Goal: Communication & Community: Answer question/provide support

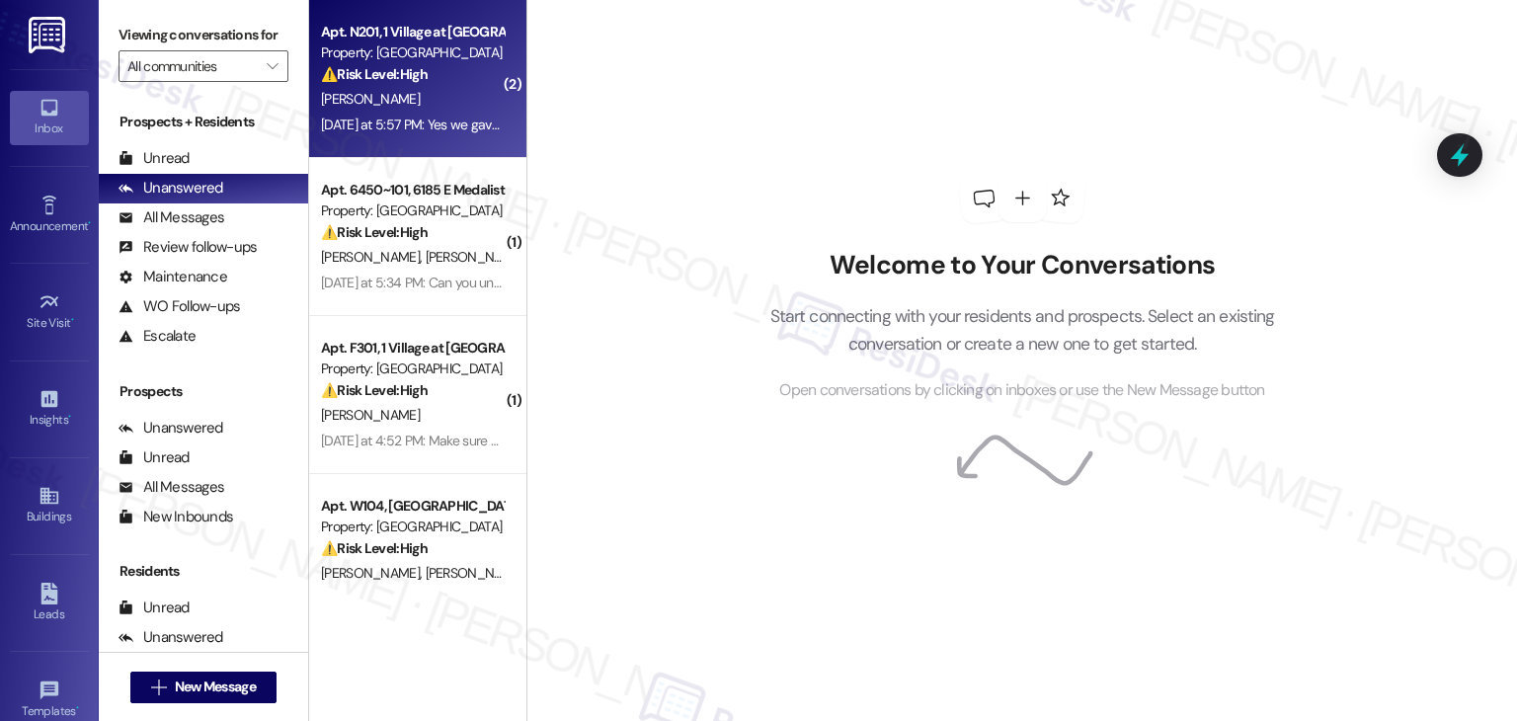
click at [422, 90] on div "[PERSON_NAME]" at bounding box center [412, 99] width 187 height 25
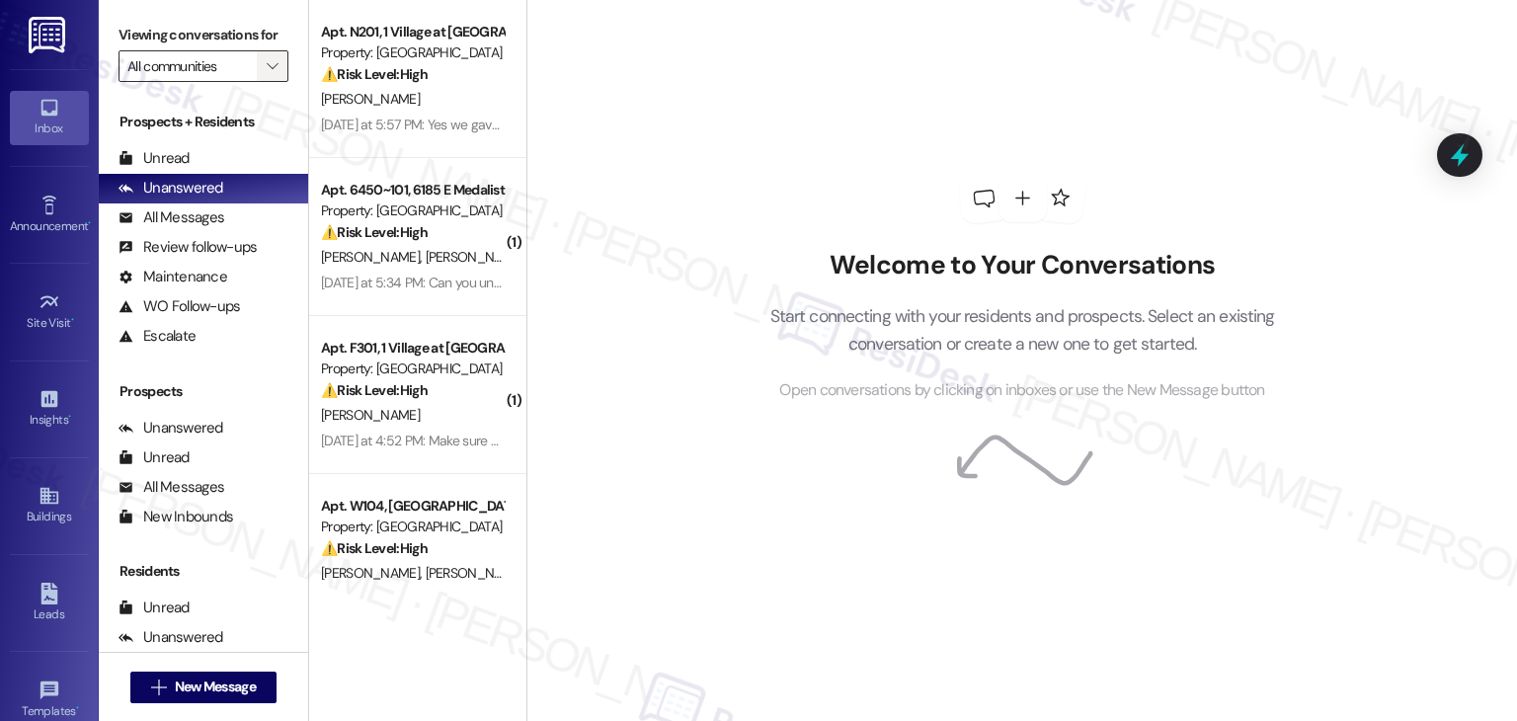
click at [267, 70] on icon "" at bounding box center [272, 66] width 11 height 16
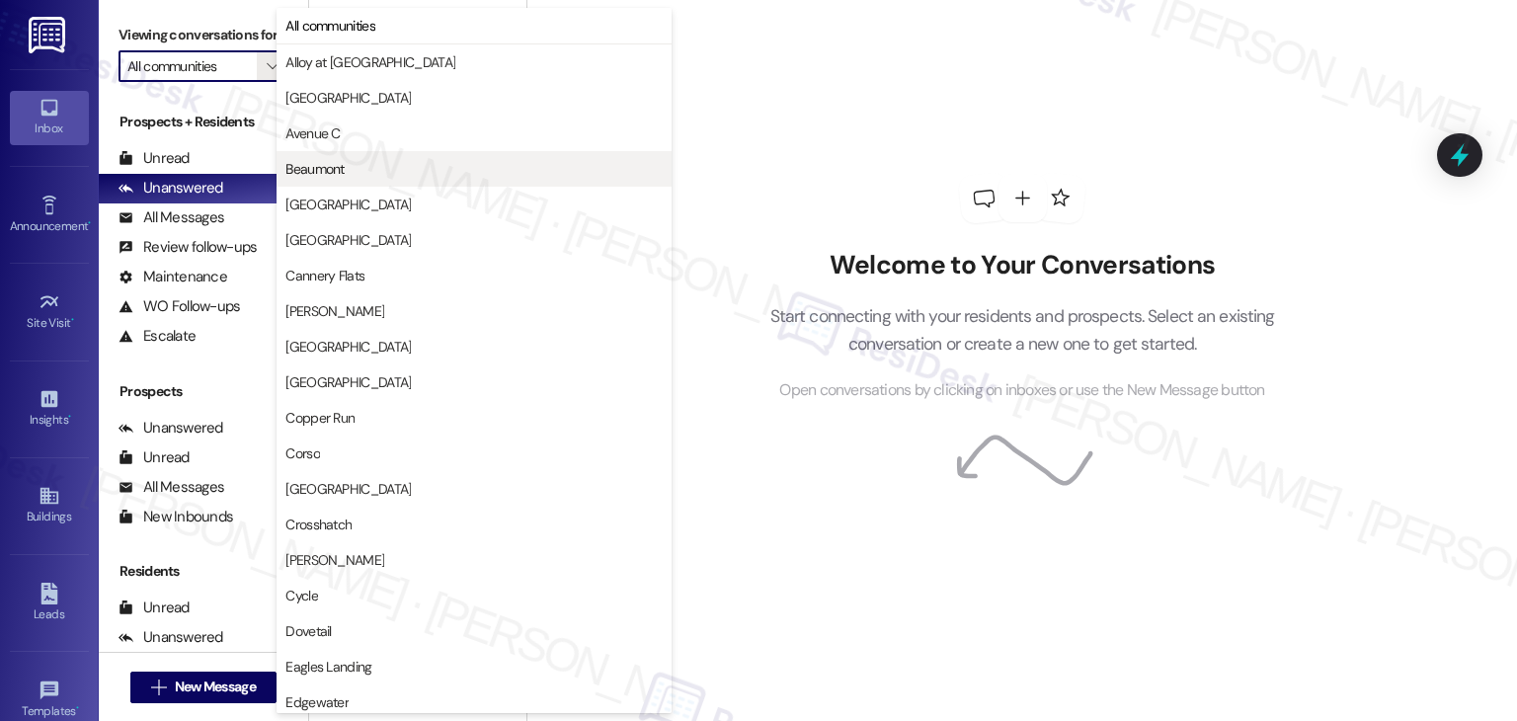
click at [302, 175] on span "Beaumont" at bounding box center [314, 169] width 58 height 20
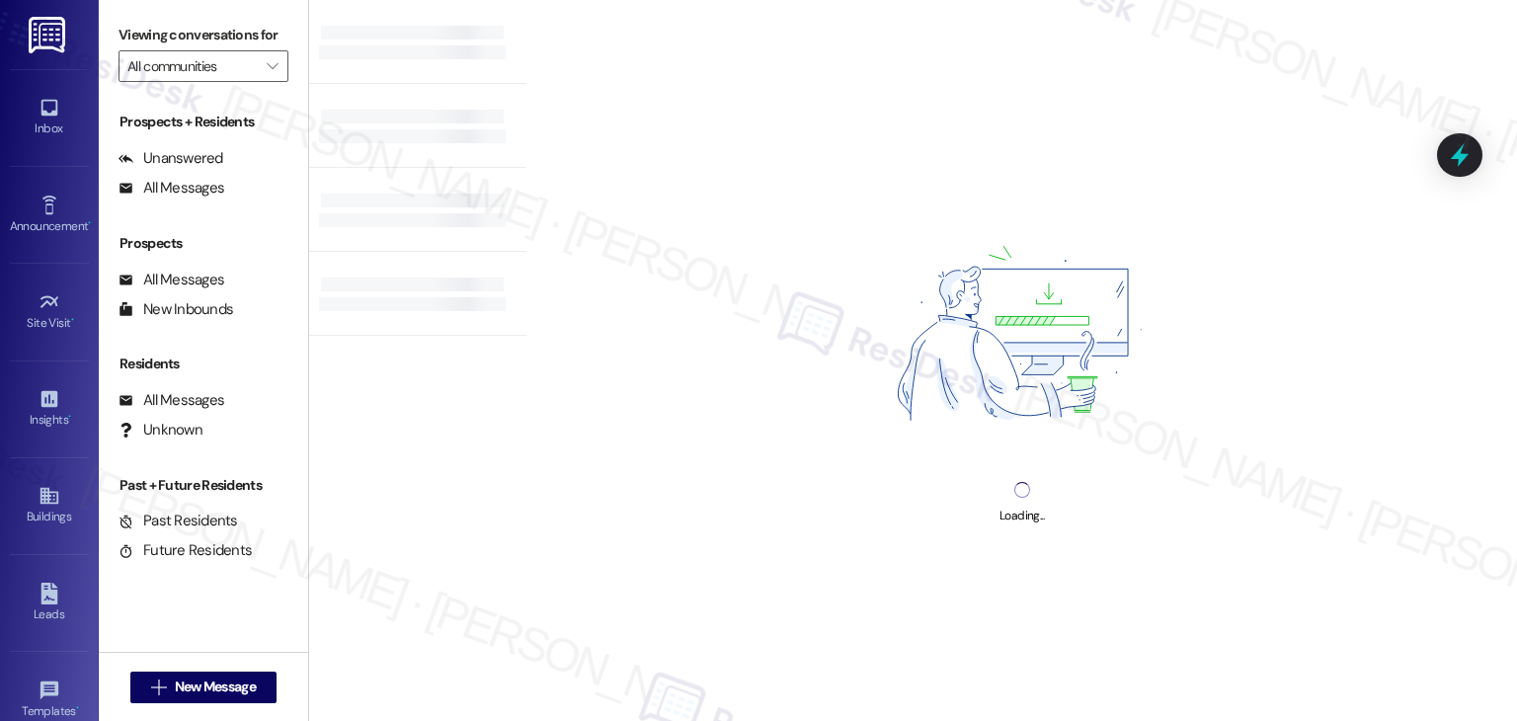
type input "Beaumont"
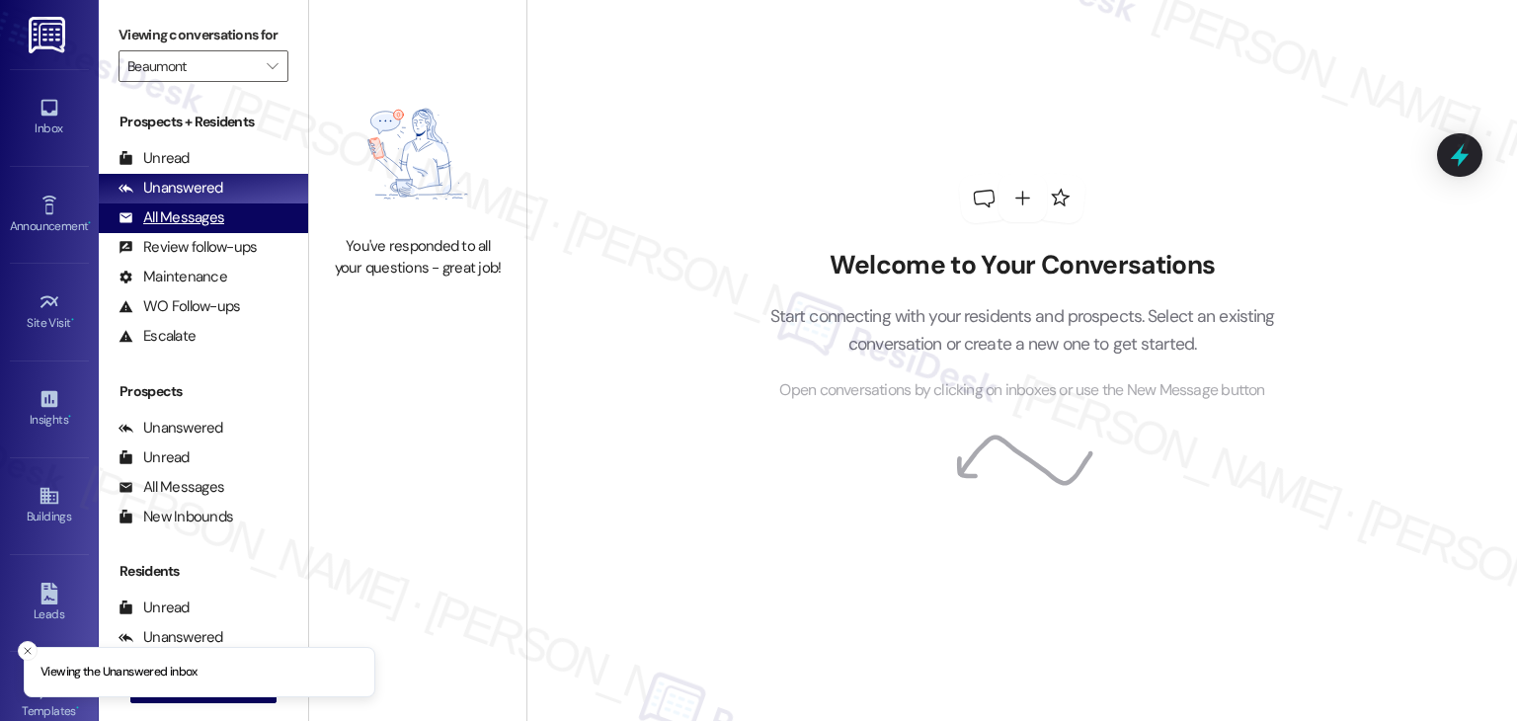
click at [198, 210] on div "All Messages" at bounding box center [172, 217] width 106 height 21
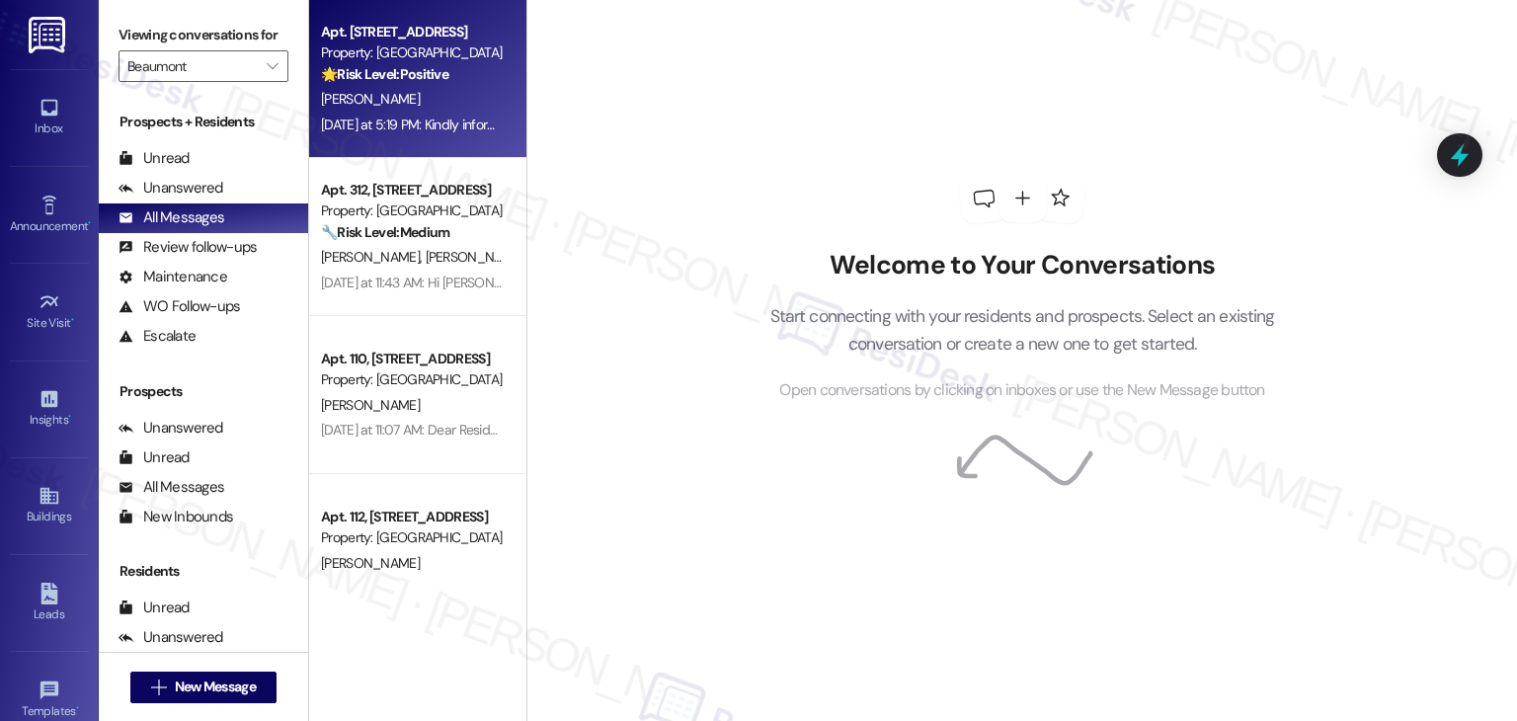
click at [373, 115] on div "[DATE] at 5:19 PM: Kindly inform us once the review is complete so we can share…" at bounding box center [412, 125] width 187 height 25
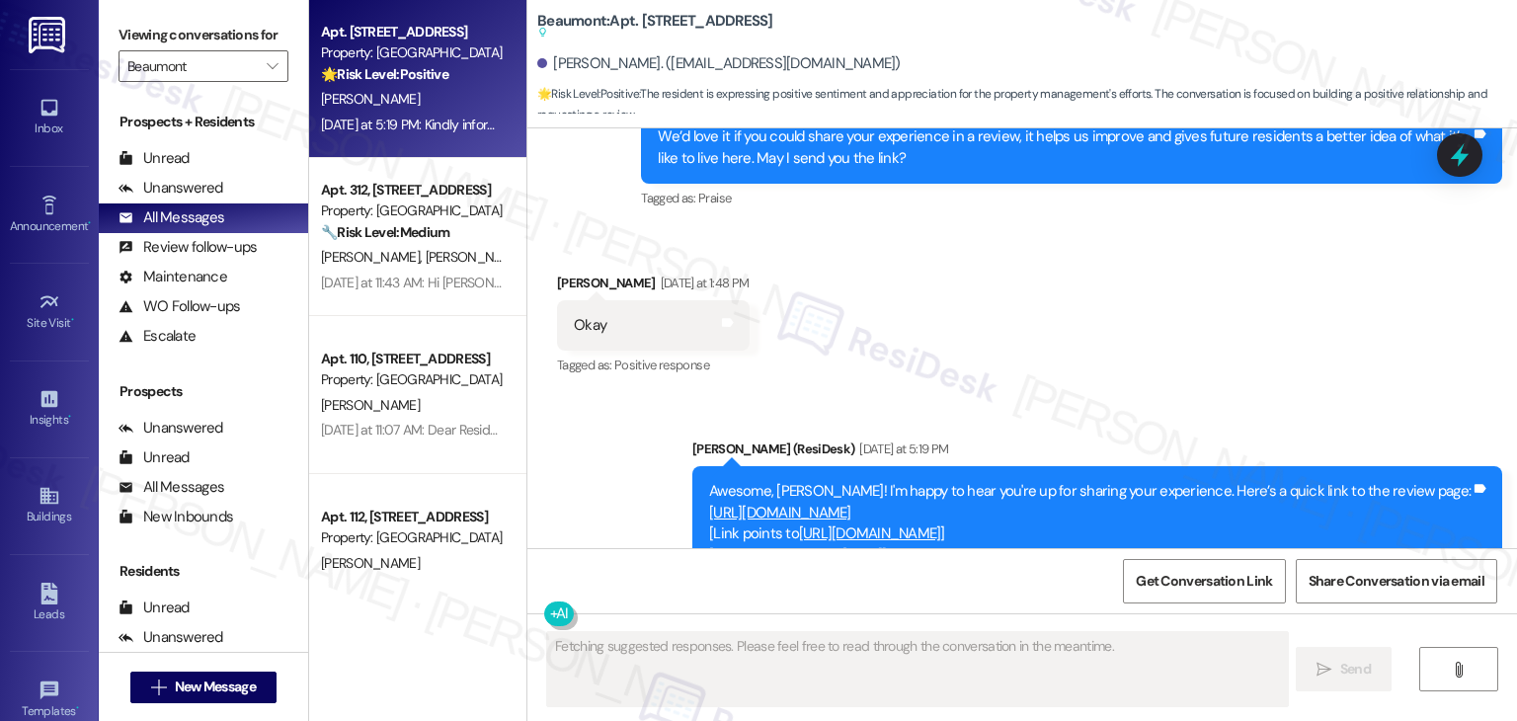
scroll to position [3110, 0]
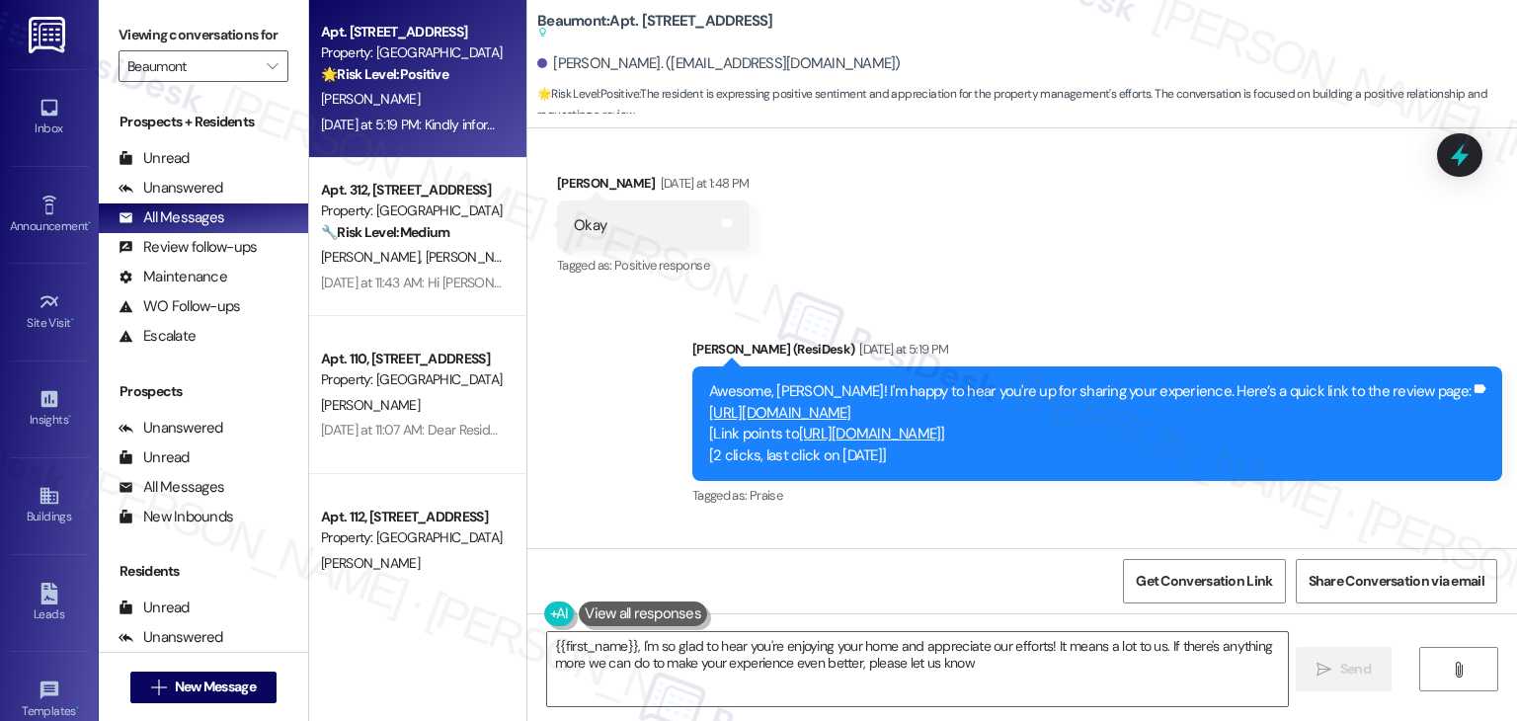
type textarea "{{first_name}}, I'm so glad to hear you're enjoying your home and appreciate ou…"
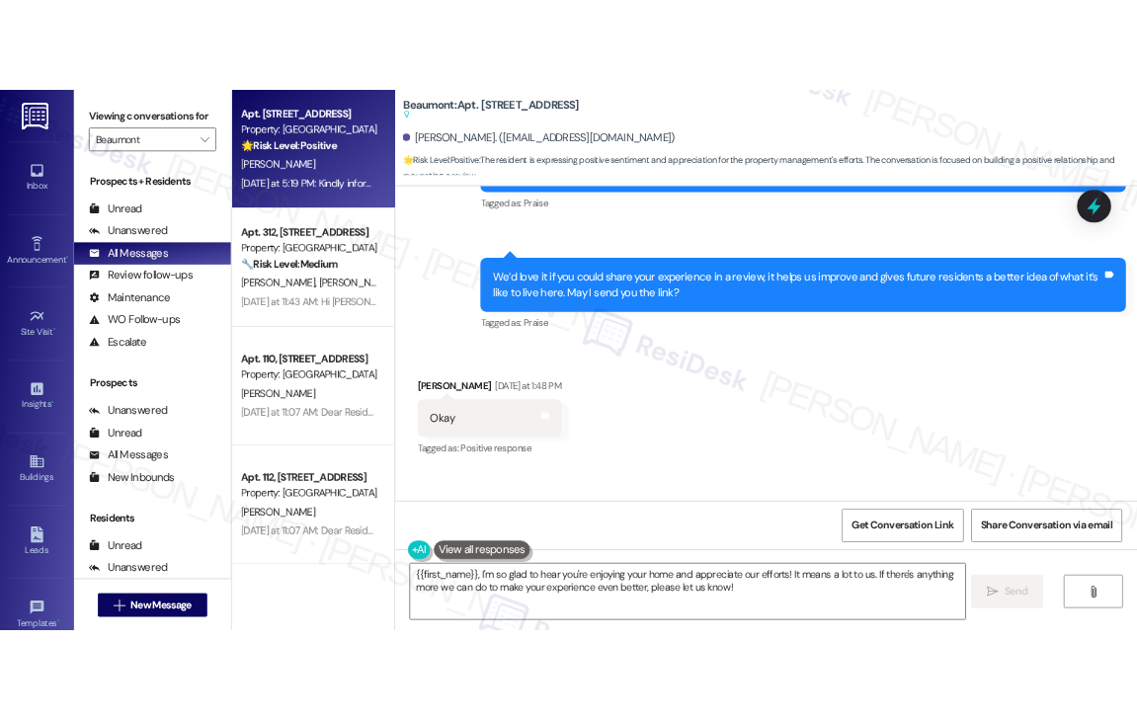
scroll to position [2898, 0]
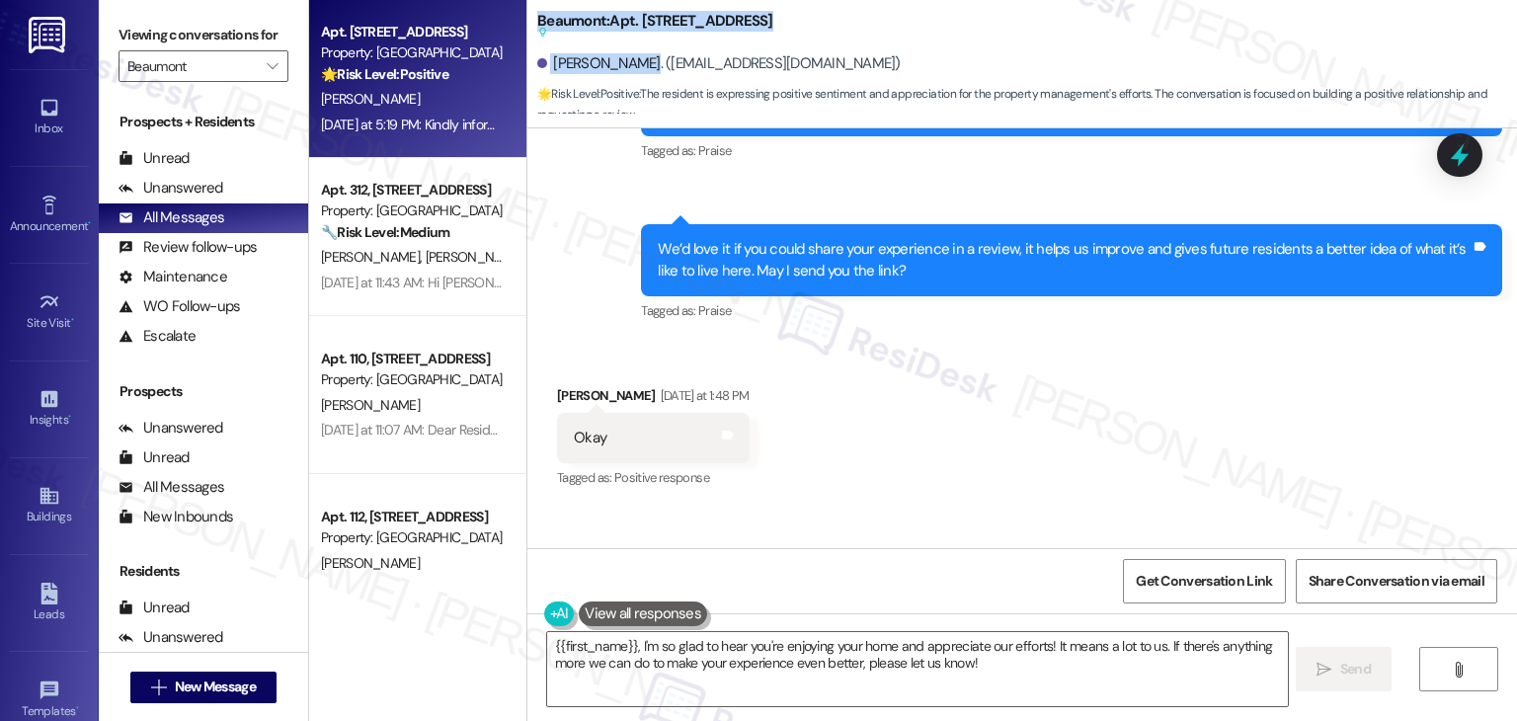
drag, startPoint x: 625, startPoint y: 66, endPoint x: 524, endPoint y: 16, distance: 112.6
click at [537, 16] on div "Beaumont: Apt. [STREET_ADDRESS] Suggested actions and notes available for this …" at bounding box center [1027, 59] width 980 height 109
copy div "Beaumont: Apt. [STREET_ADDRESS] Suggested actions and notes available for this …"
click at [1061, 384] on div "Received via SMS [PERSON_NAME] [DATE] at 1:48 PM Okay Tags and notes Tagged as:…" at bounding box center [1022, 424] width 990 height 167
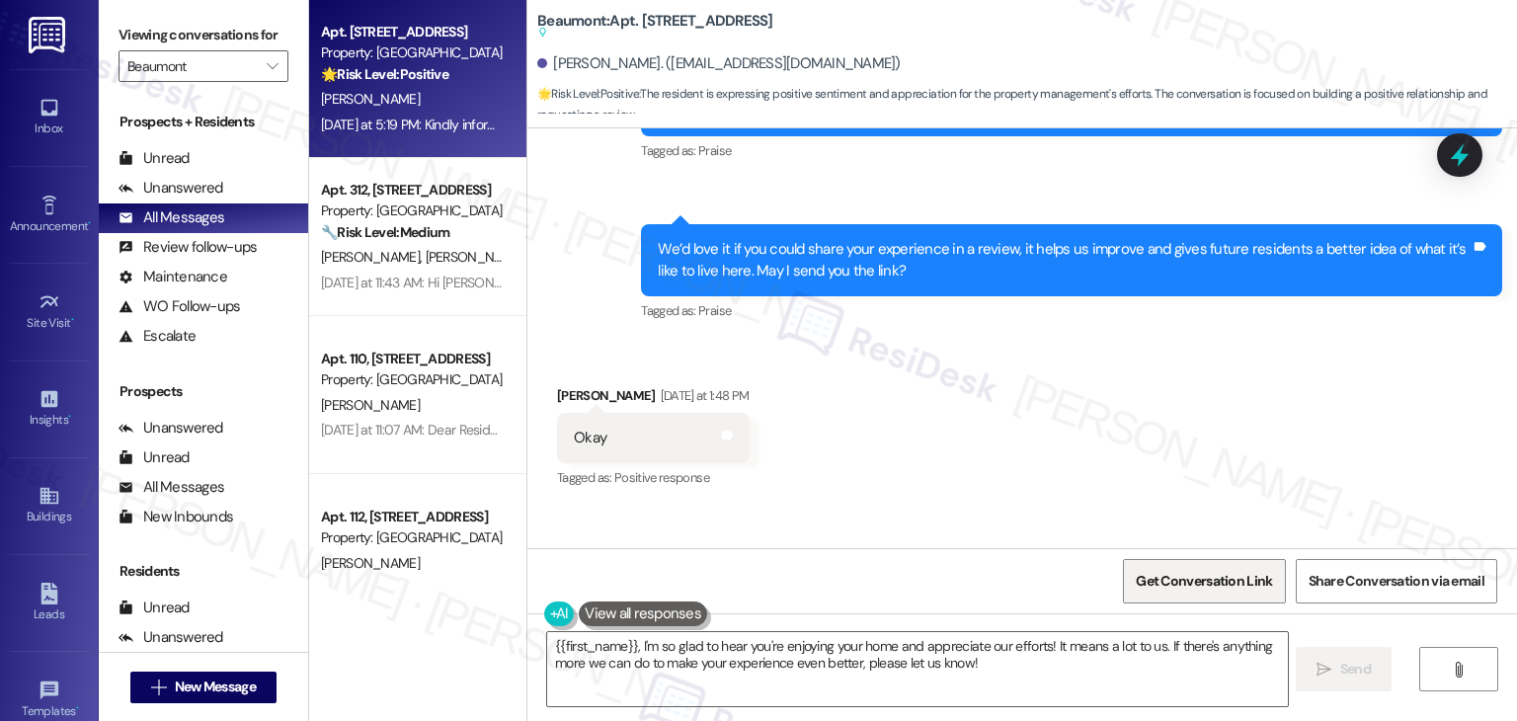
click at [1163, 580] on span "Get Conversation Link" at bounding box center [1204, 581] width 136 height 21
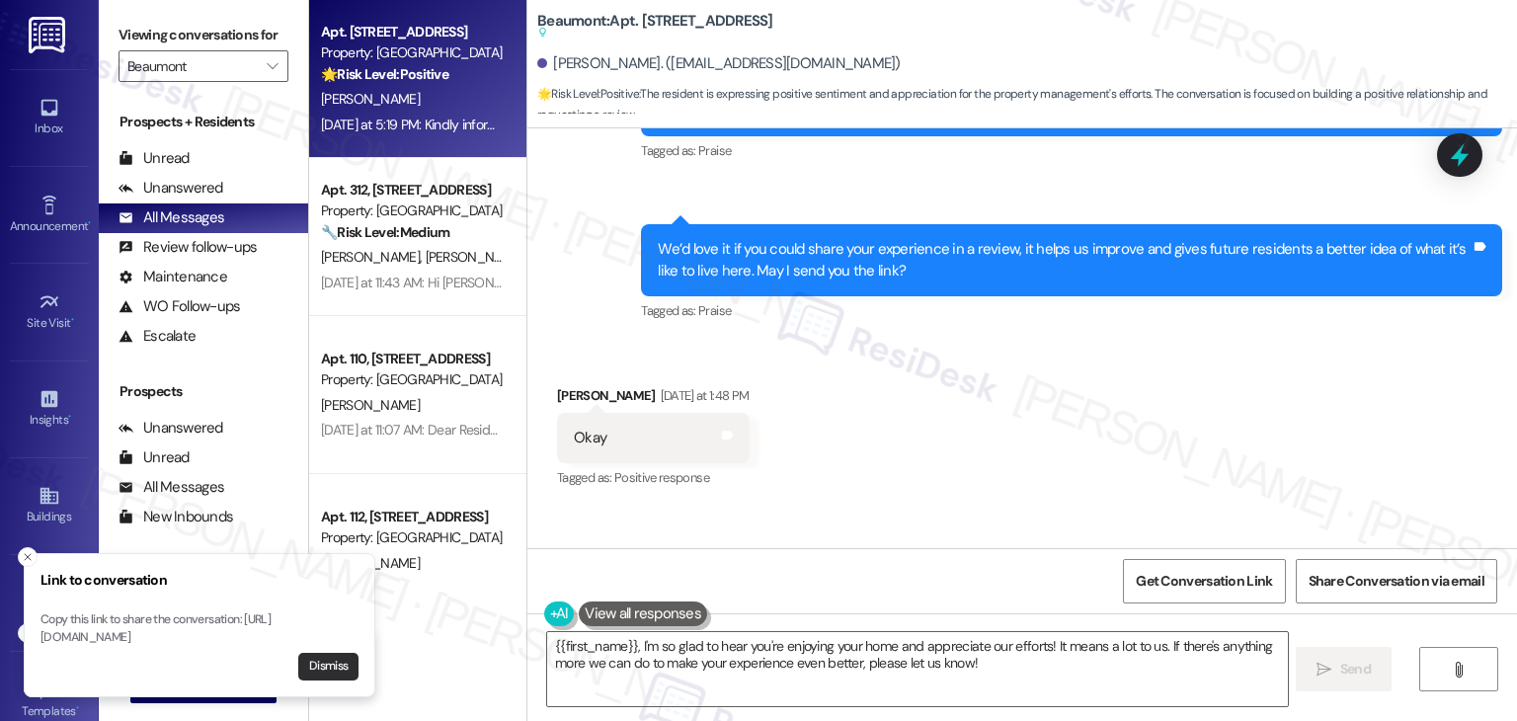
click at [319, 660] on button "Dismiss" at bounding box center [328, 667] width 60 height 28
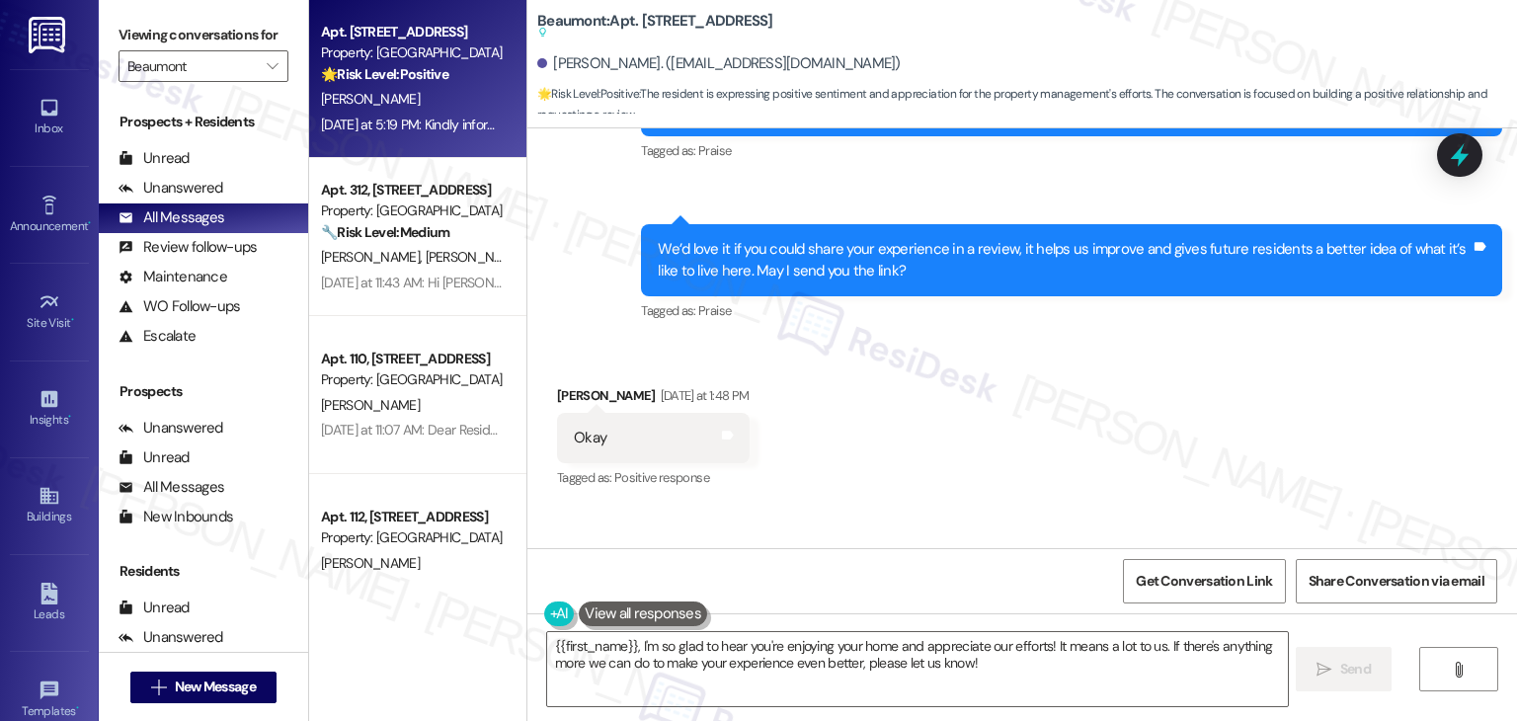
scroll to position [3205, 0]
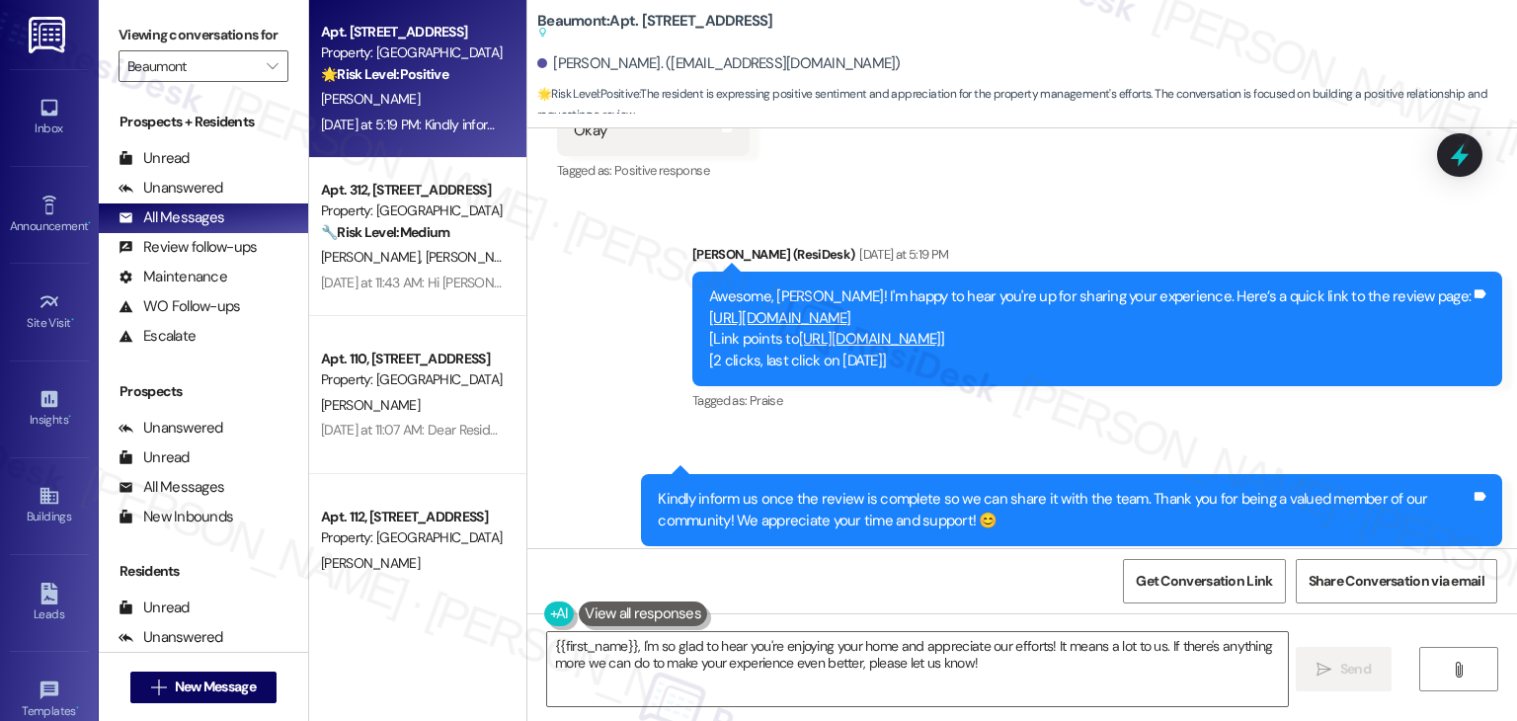
click at [1011, 587] on div "Get Conversation Link Share Conversation via email" at bounding box center [1022, 580] width 990 height 65
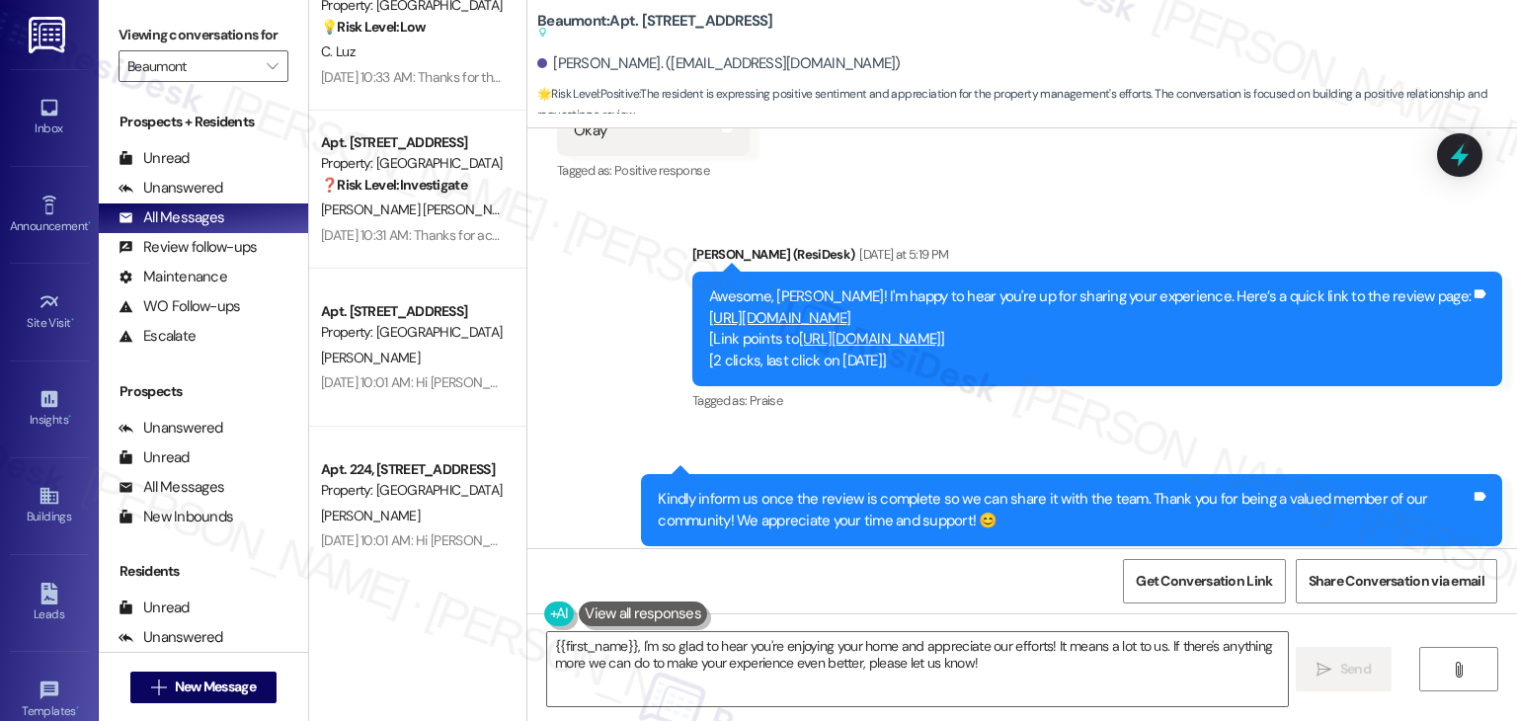
scroll to position [2469, 0]
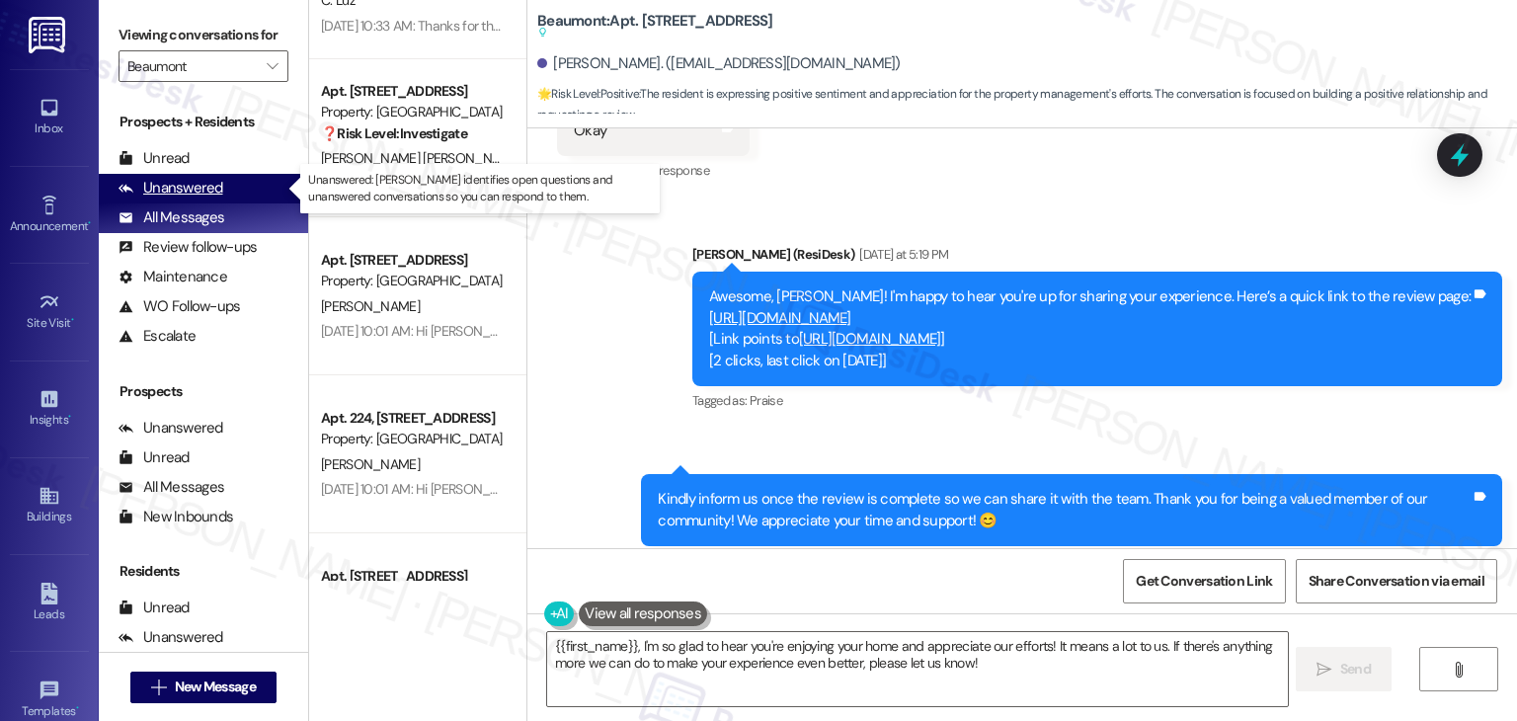
click at [205, 181] on div "Unanswered" at bounding box center [171, 188] width 105 height 21
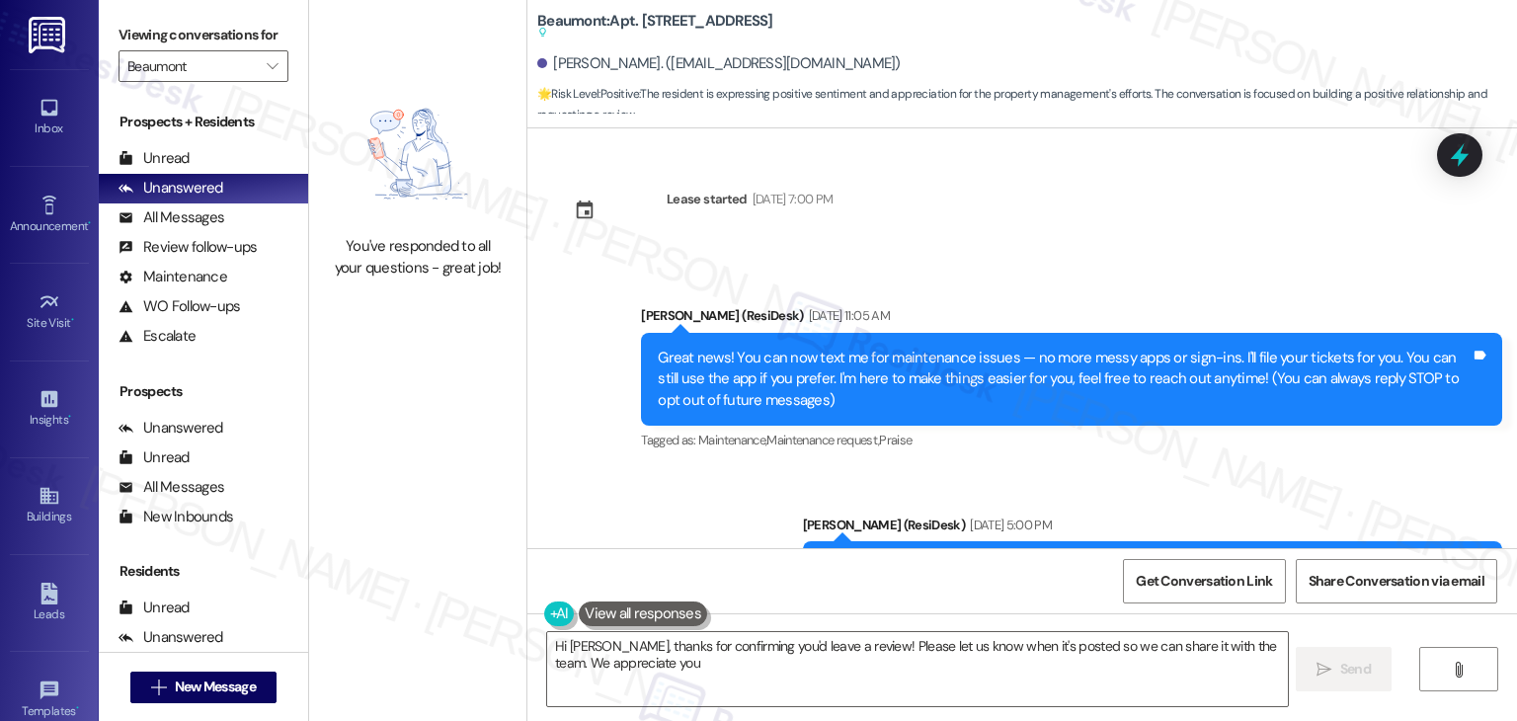
type textarea "Hi [PERSON_NAME], thanks for confirming you'd leave a review! Please let us kno…"
